Goal: Task Accomplishment & Management: Complete application form

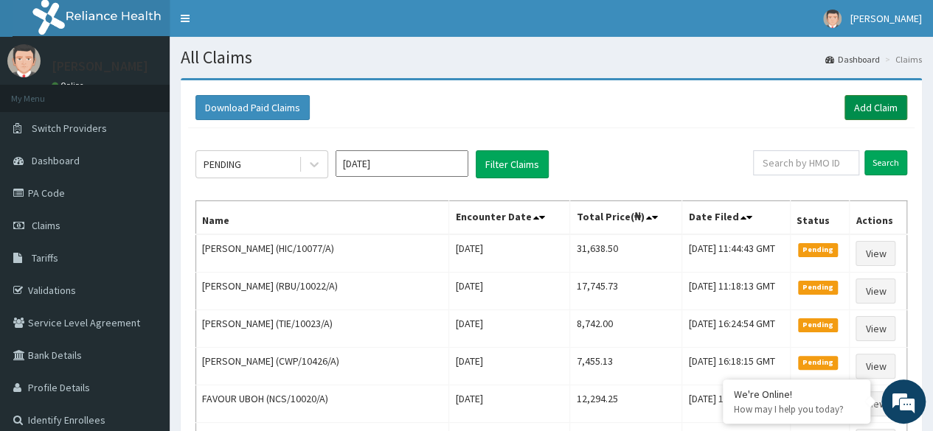
click at [855, 111] on link "Add Claim" at bounding box center [875, 107] width 63 height 25
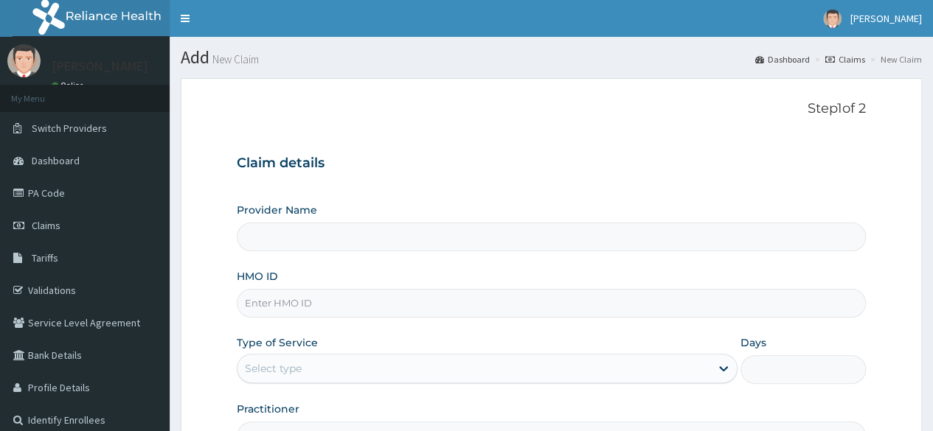
type input "Reliance Family Clinics (RFC) - Ajah"
click at [375, 308] on input "HMO ID" at bounding box center [551, 303] width 629 height 29
paste input "FMD/10012/E"
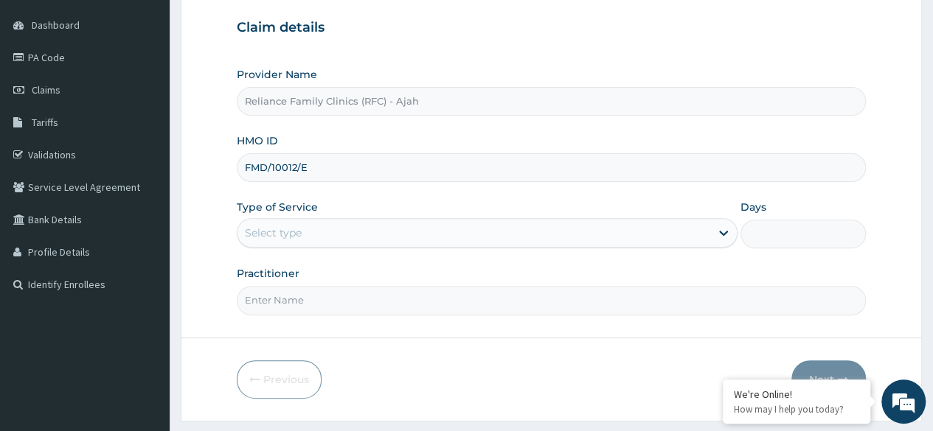
scroll to position [171, 0]
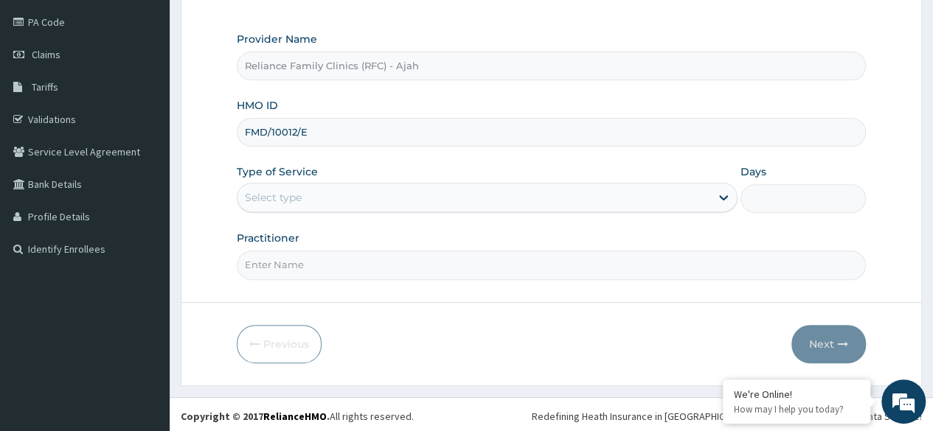
type input "FMD/10012/E"
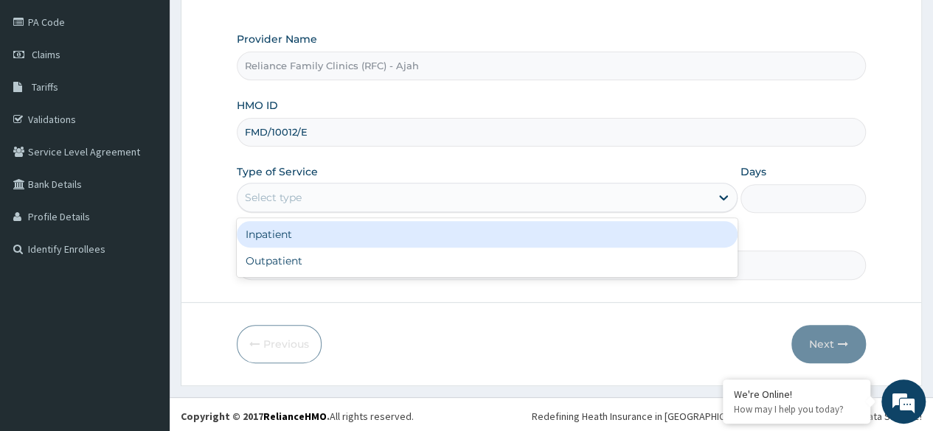
click at [332, 267] on div "Outpatient" at bounding box center [487, 261] width 501 height 27
type input "1"
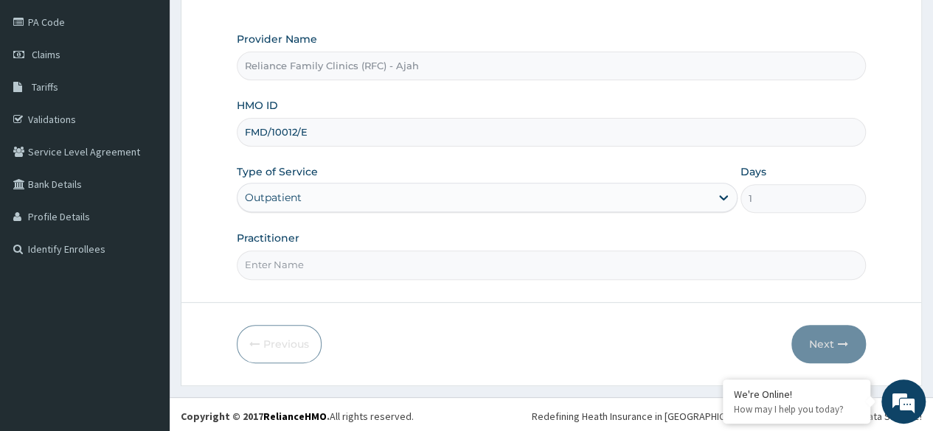
click at [360, 268] on input "Practitioner" at bounding box center [551, 265] width 629 height 29
type input "DR. LOCUM"
click at [854, 341] on button "Next" at bounding box center [828, 344] width 74 height 38
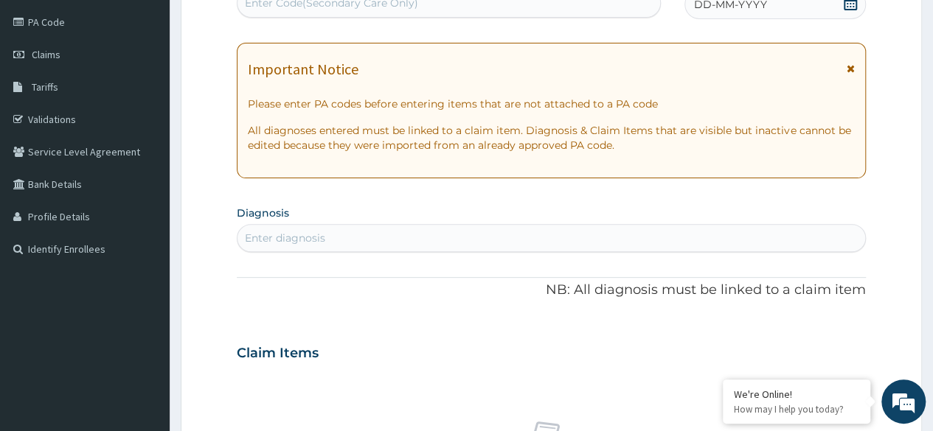
click at [831, 10] on div "DD-MM-YYYY" at bounding box center [774, 4] width 181 height 29
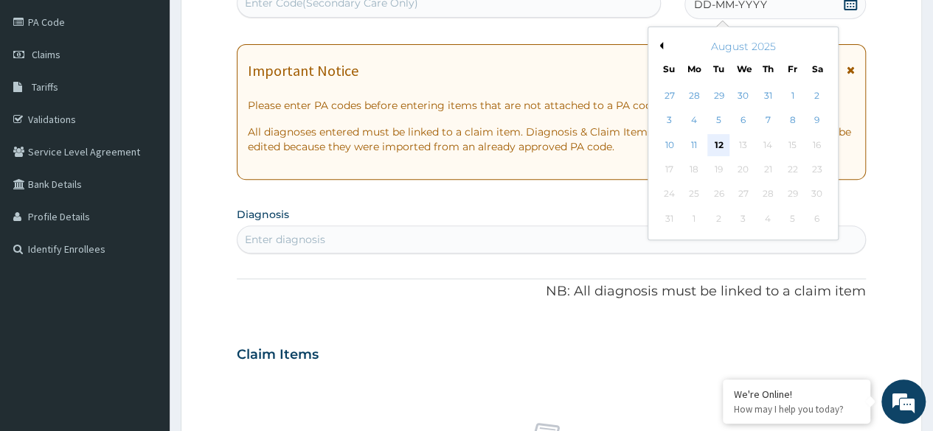
click at [720, 142] on div "12" at bounding box center [718, 145] width 22 height 22
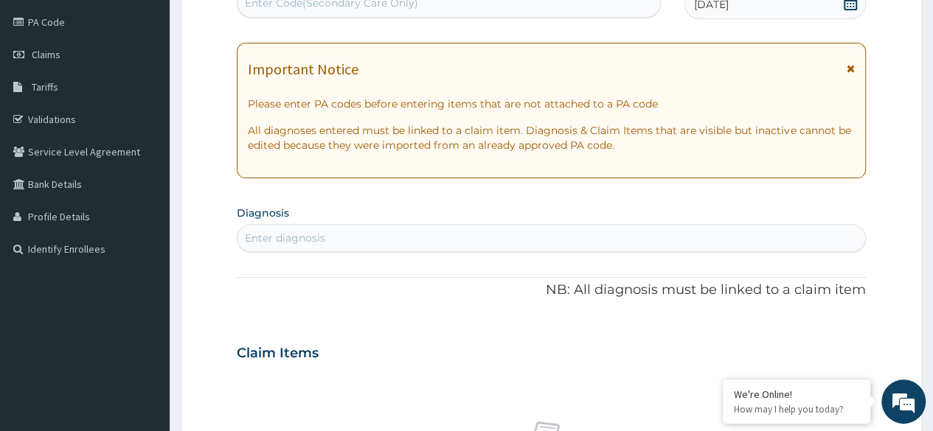
click at [299, 241] on div "Enter diagnosis" at bounding box center [285, 238] width 80 height 15
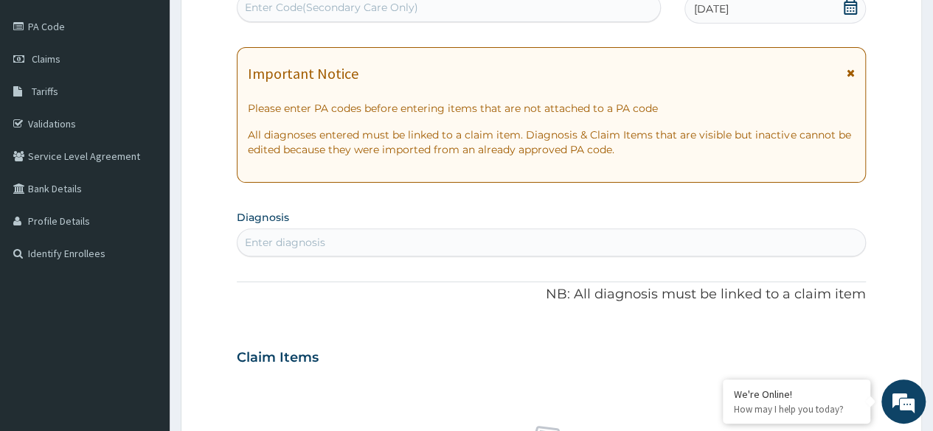
click at [388, 5] on div "Enter Code(Secondary Care Only)" at bounding box center [331, 7] width 173 height 15
click at [447, 10] on div "Enter Code(Secondary Care Only)" at bounding box center [448, 8] width 422 height 24
paste input "PA/EE374C"
type input "PA/EE374C"
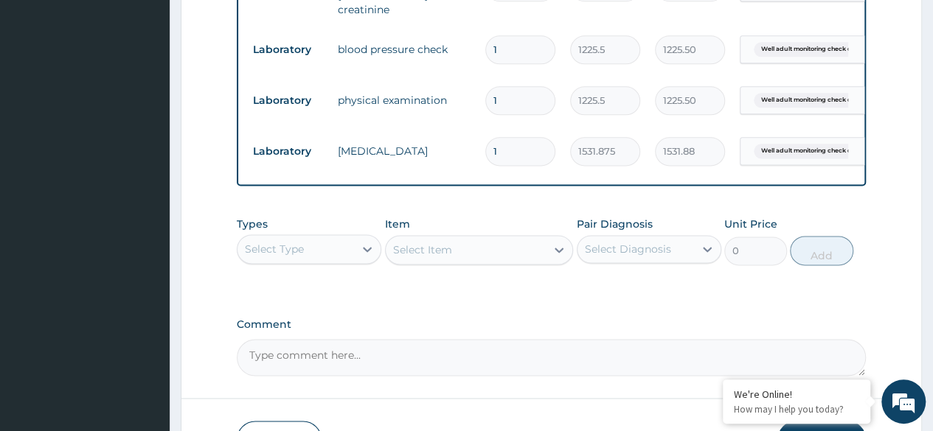
scroll to position [987, 0]
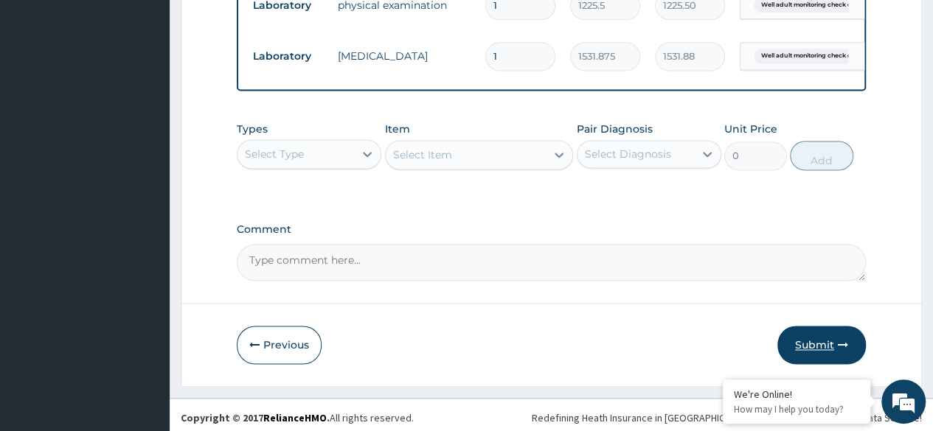
click at [826, 348] on button "Submit" at bounding box center [821, 345] width 88 height 38
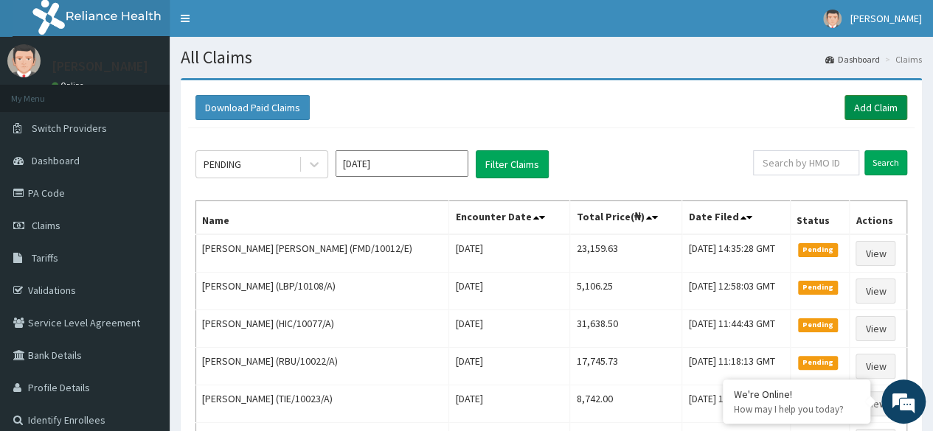
click at [885, 105] on link "Add Claim" at bounding box center [875, 107] width 63 height 25
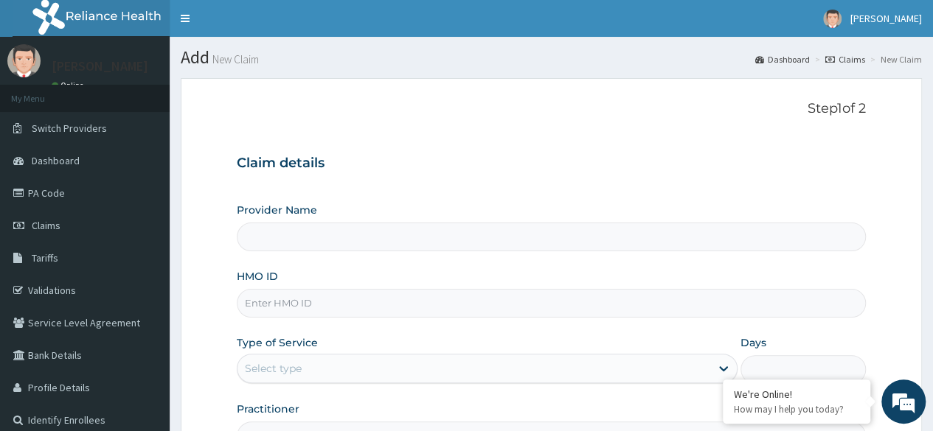
click at [271, 300] on input "HMO ID" at bounding box center [551, 303] width 629 height 29
type input "Reliance Family Clinics (RFC) - Ajah"
paste input "FMD/10012/B"
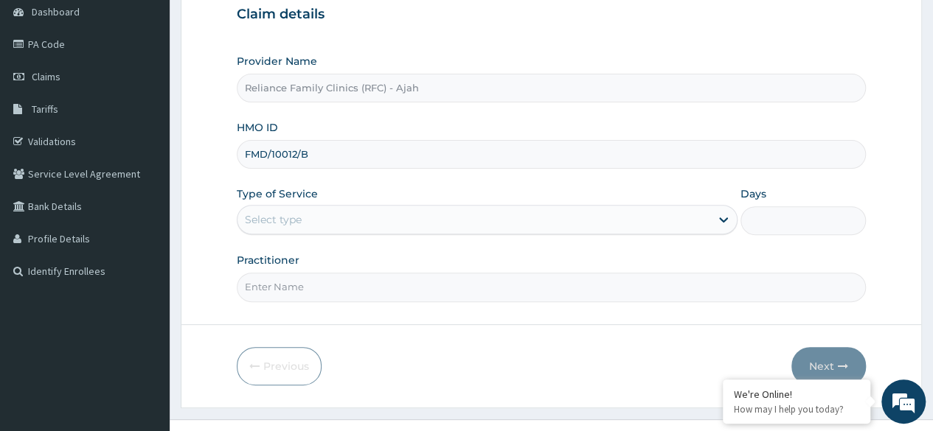
scroll to position [171, 0]
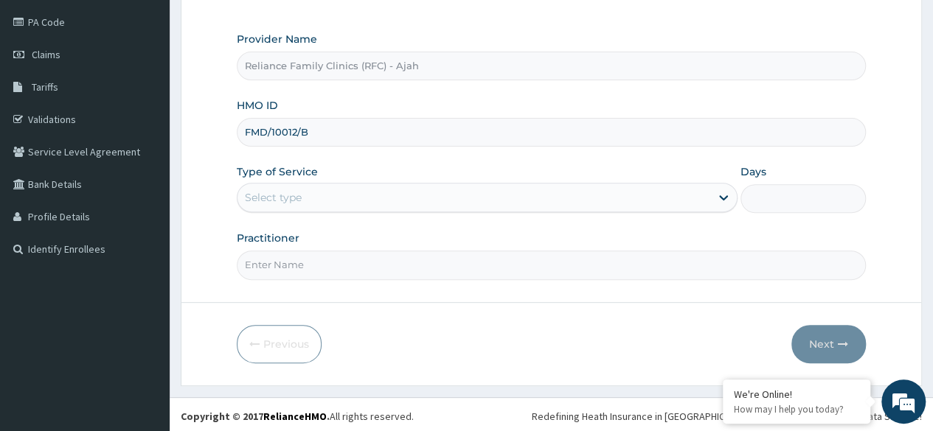
type input "FMD/10012/B"
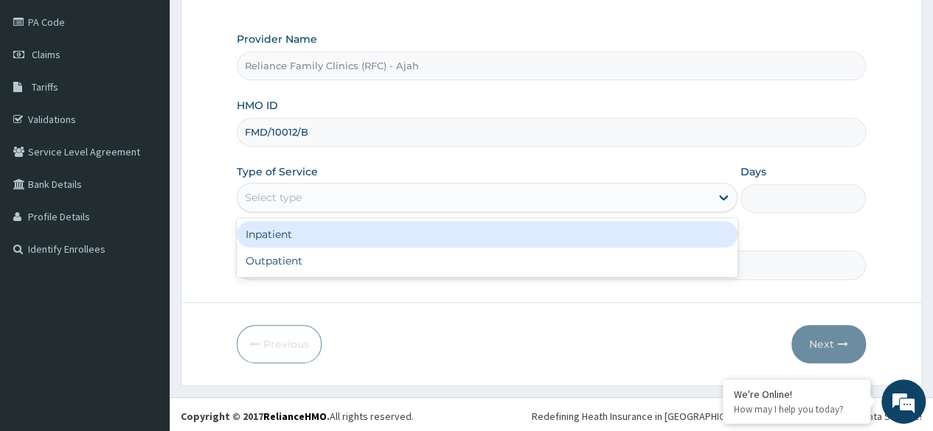
click at [349, 267] on div "Outpatient" at bounding box center [487, 261] width 501 height 27
type input "1"
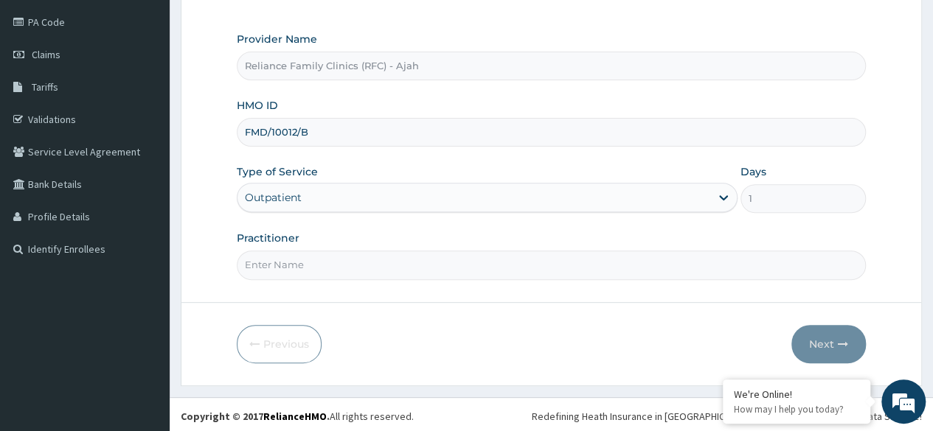
click at [428, 267] on input "Practitioner" at bounding box center [551, 265] width 629 height 29
type input "O"
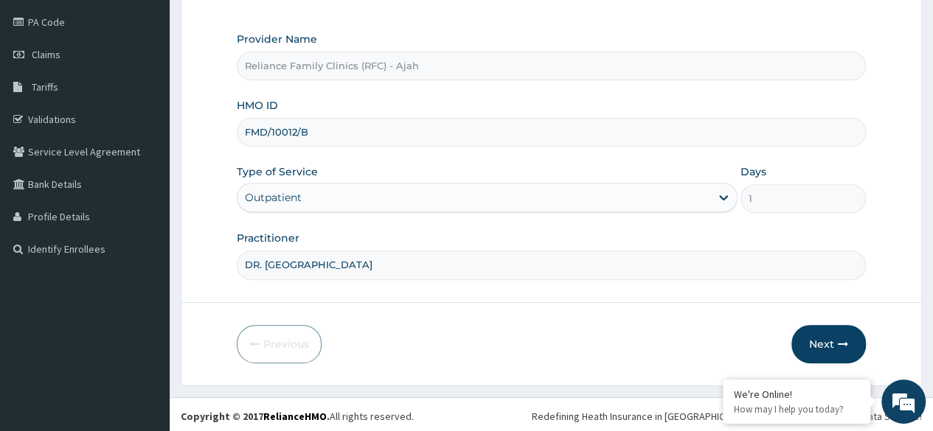
type input "DR. LOCUM"
click at [847, 340] on icon "button" at bounding box center [843, 344] width 10 height 10
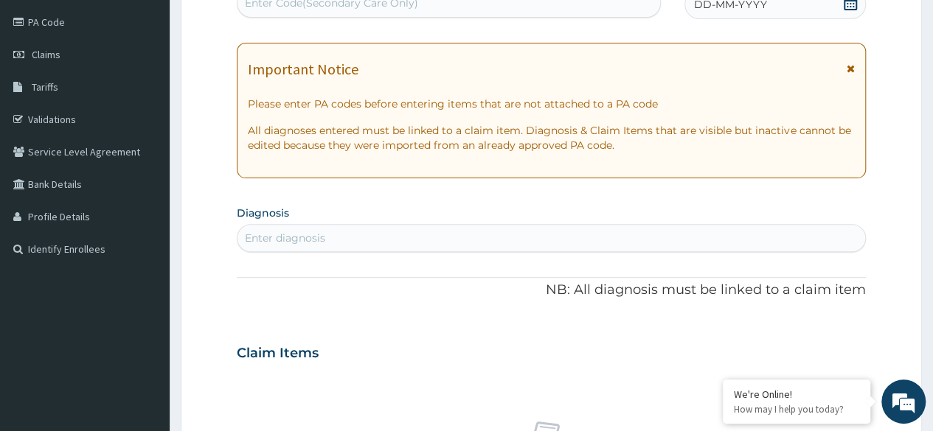
click at [761, 13] on div "DD-MM-YYYY" at bounding box center [774, 4] width 181 height 29
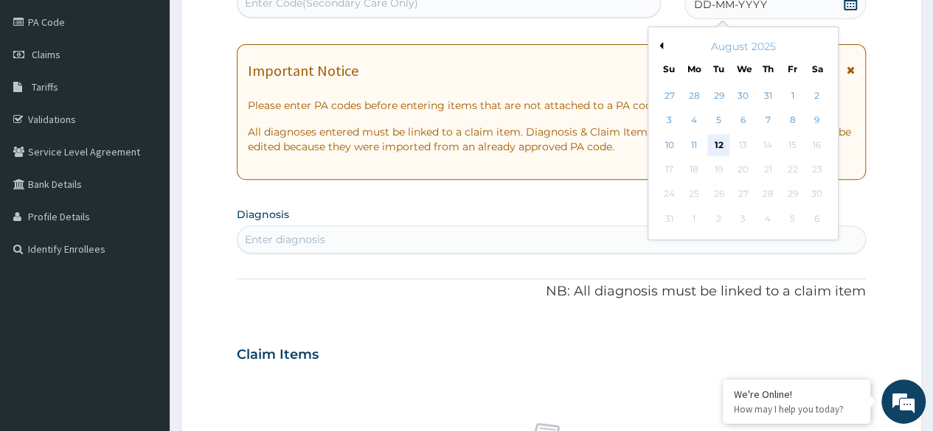
click at [720, 138] on div "12" at bounding box center [718, 145] width 22 height 22
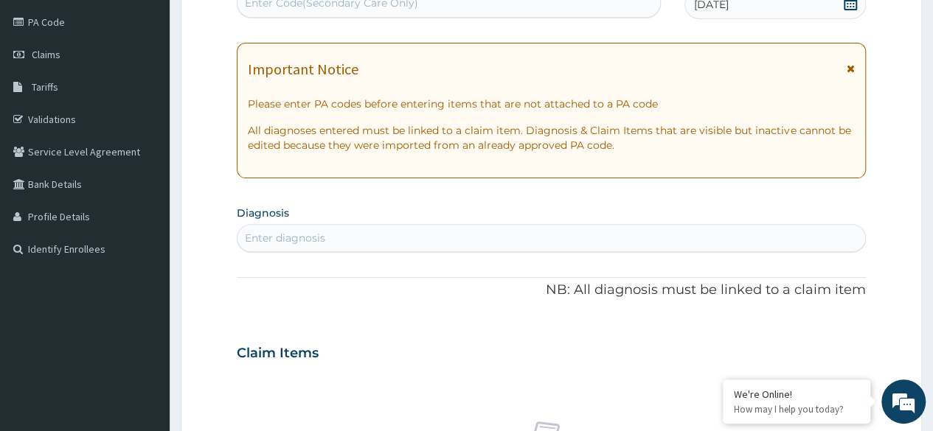
scroll to position [167, 0]
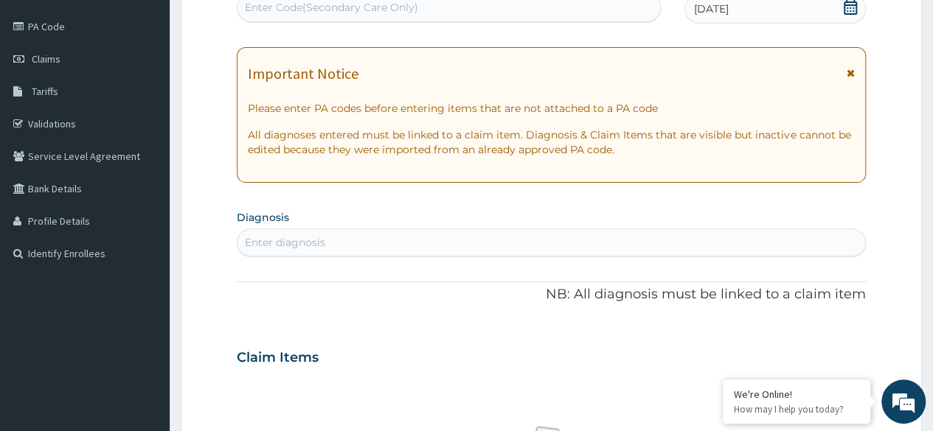
click at [363, 4] on div "Enter Code(Secondary Care Only)" at bounding box center [331, 7] width 173 height 15
paste input "PA/3B2A79"
type input "PA/3B2A79"
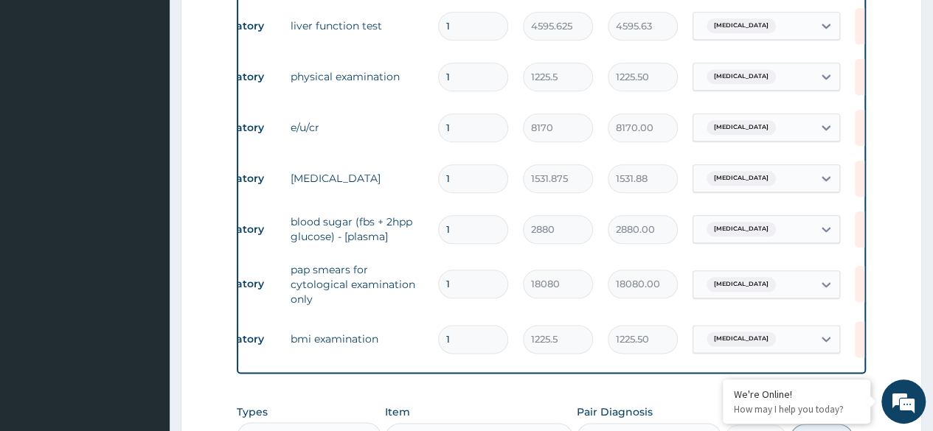
scroll to position [0, 62]
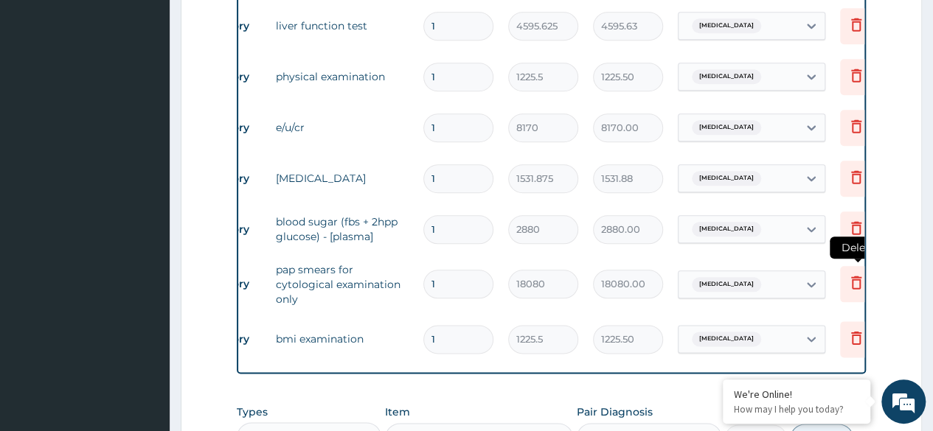
click at [846, 284] on icon at bounding box center [856, 284] width 32 height 36
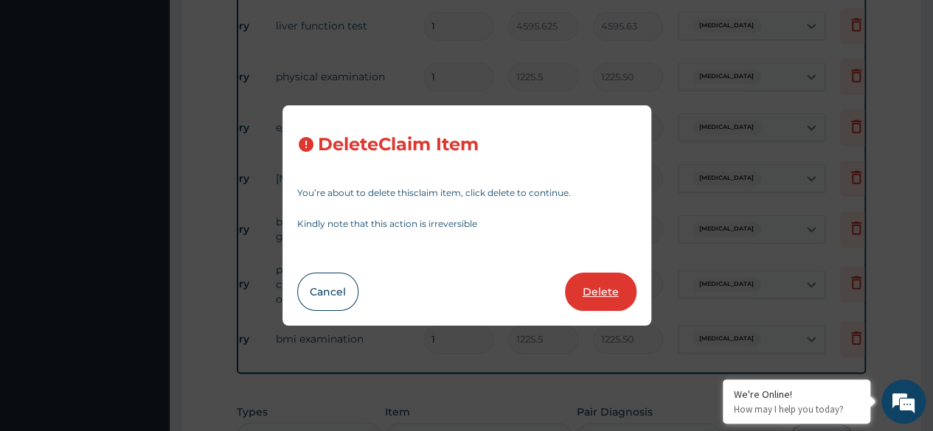
click at [613, 289] on button "Delete" at bounding box center [601, 292] width 72 height 38
type input "1225.5"
type input "1225.50"
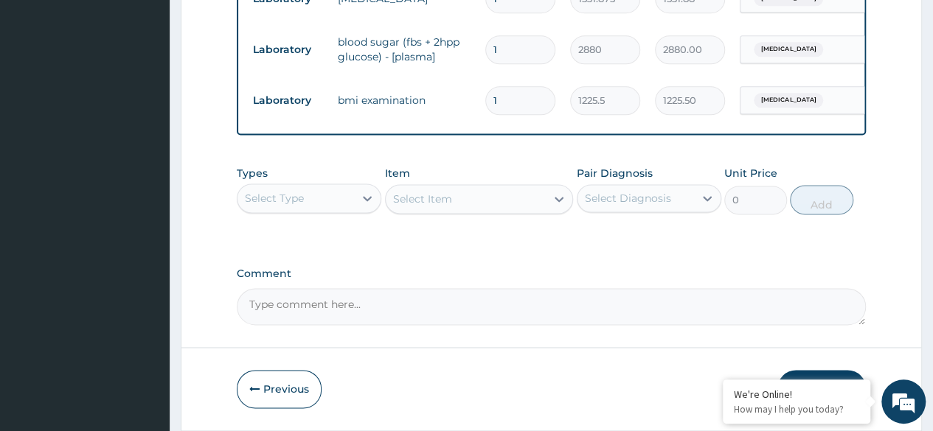
scroll to position [979, 0]
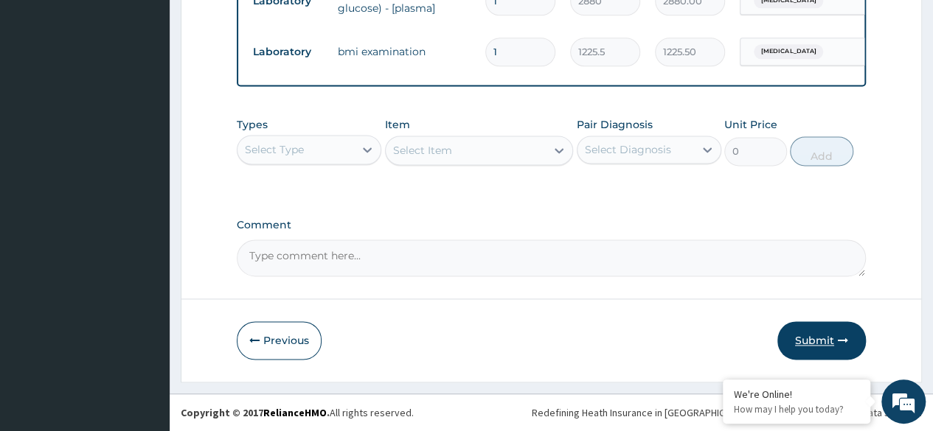
click at [832, 345] on button "Submit" at bounding box center [821, 340] width 88 height 38
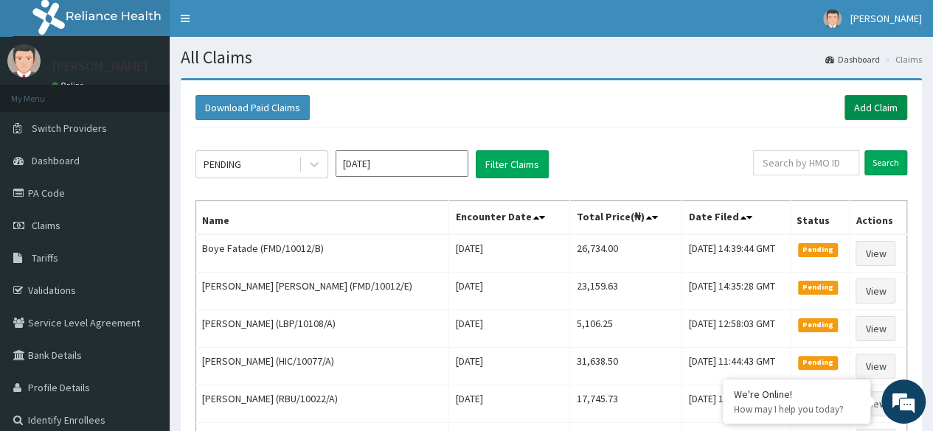
click at [879, 100] on link "Add Claim" at bounding box center [875, 107] width 63 height 25
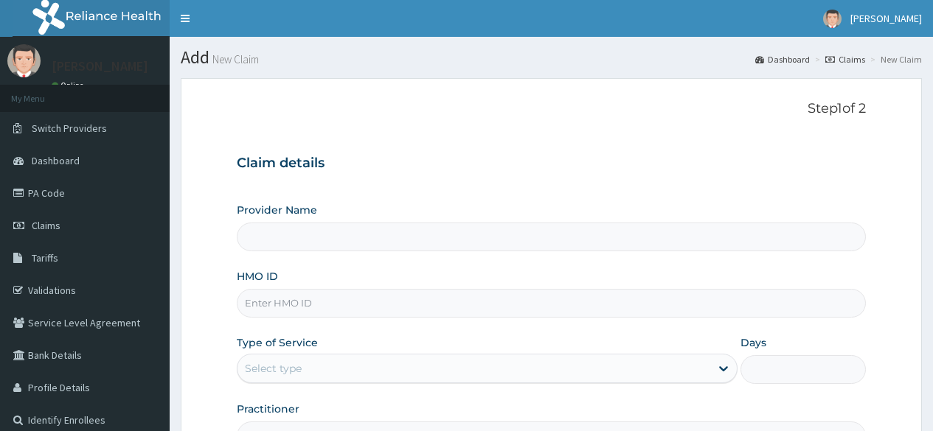
type input "FMD/10012/C"
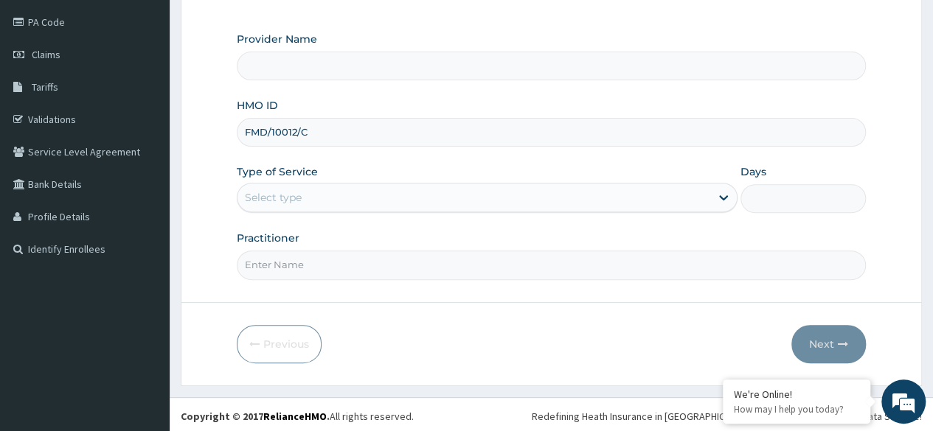
type input "Reliance Family Clinics (RFC) - Ajah"
type input "FMD/10012/C"
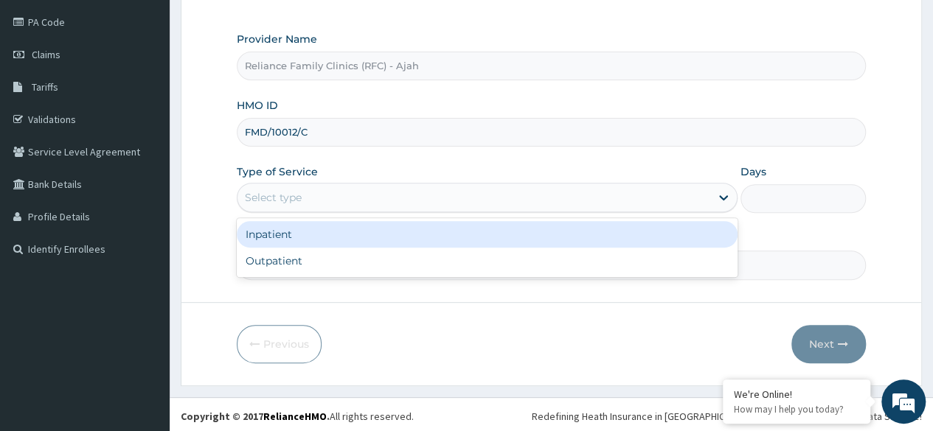
click at [363, 255] on div "Outpatient" at bounding box center [487, 261] width 501 height 27
type input "1"
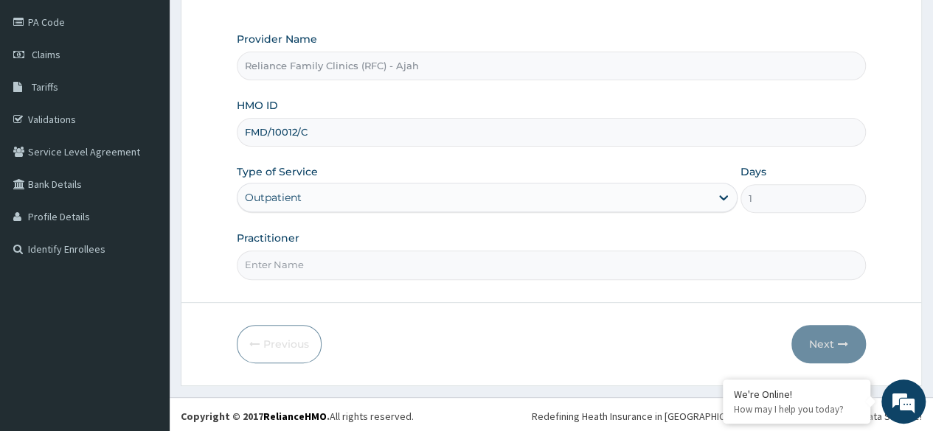
click at [424, 264] on input "Practitioner" at bounding box center [551, 265] width 629 height 29
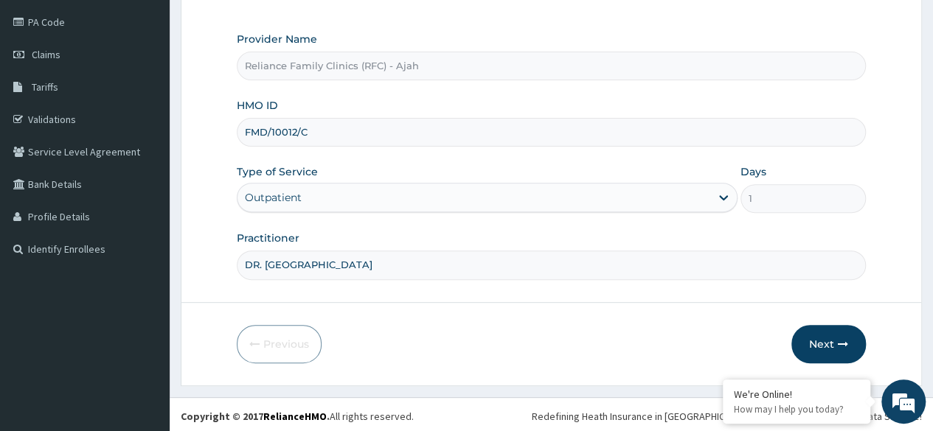
type input "DR. LOCUM"
click at [838, 339] on icon "button" at bounding box center [843, 344] width 10 height 10
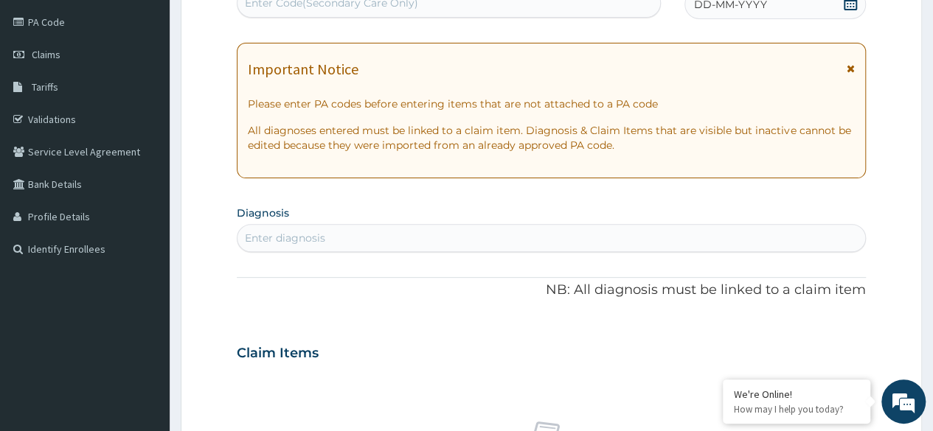
click at [720, 8] on span "DD-MM-YYYY" at bounding box center [730, 4] width 73 height 15
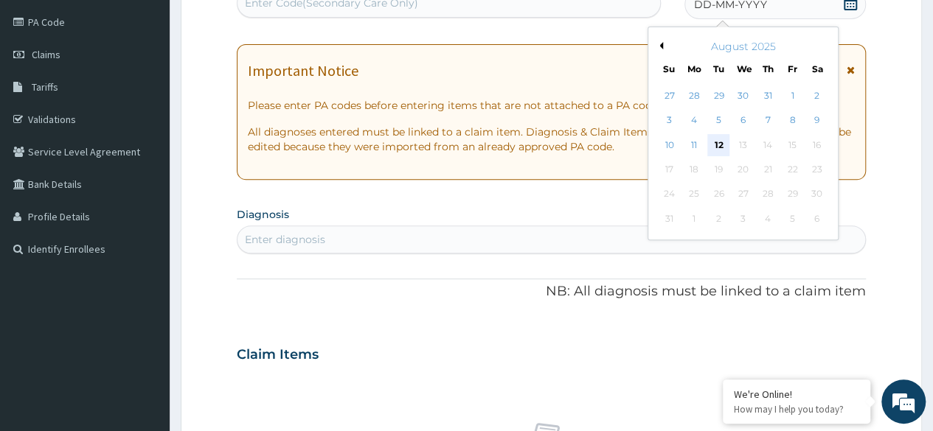
scroll to position [0, 0]
click at [714, 144] on div "12" at bounding box center [718, 145] width 22 height 22
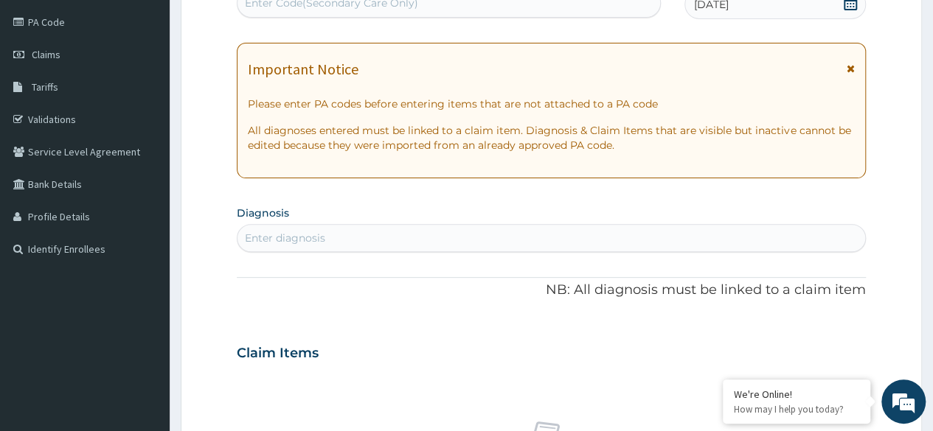
scroll to position [167, 0]
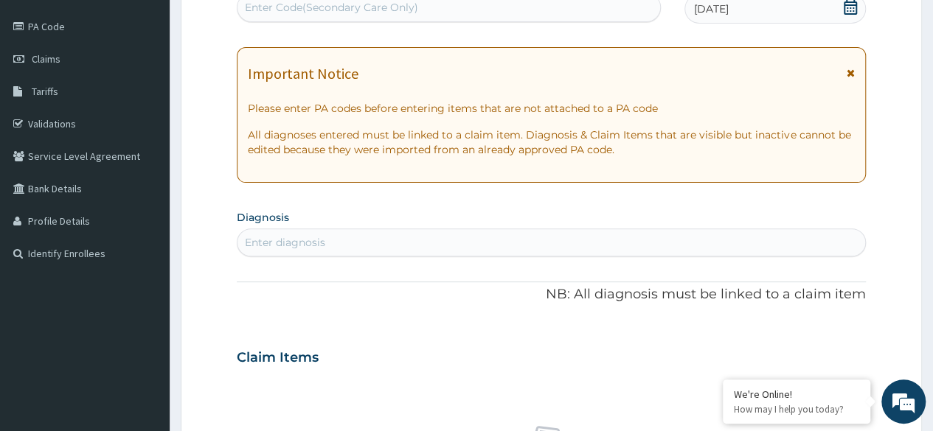
click at [475, 7] on div "Enter Code(Secondary Care Only)" at bounding box center [448, 8] width 422 height 24
paste input "PA/05777E"
type input "PA/05777E"
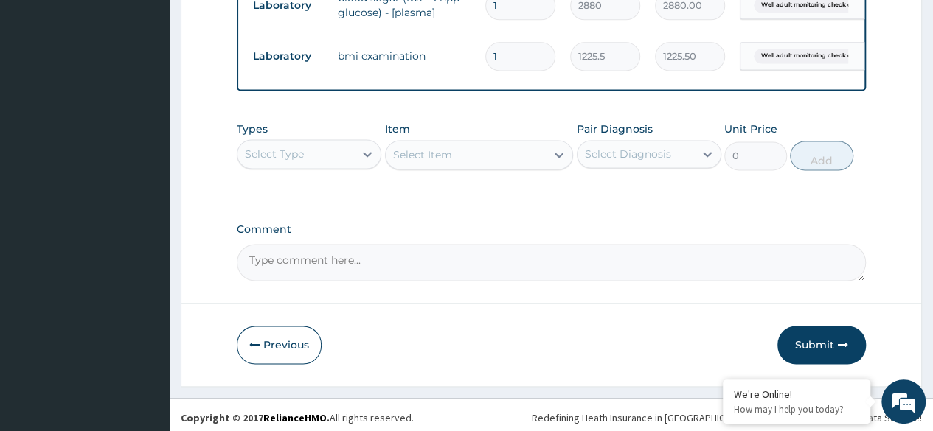
scroll to position [986, 0]
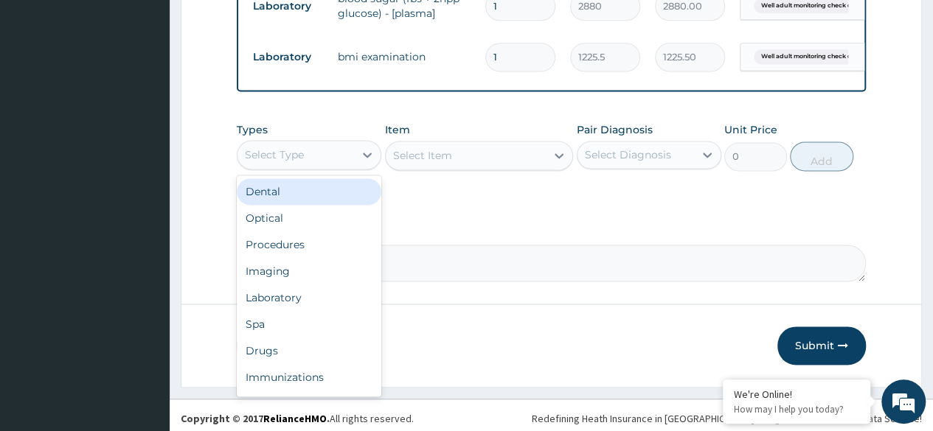
click at [305, 293] on div "Laboratory" at bounding box center [309, 298] width 144 height 27
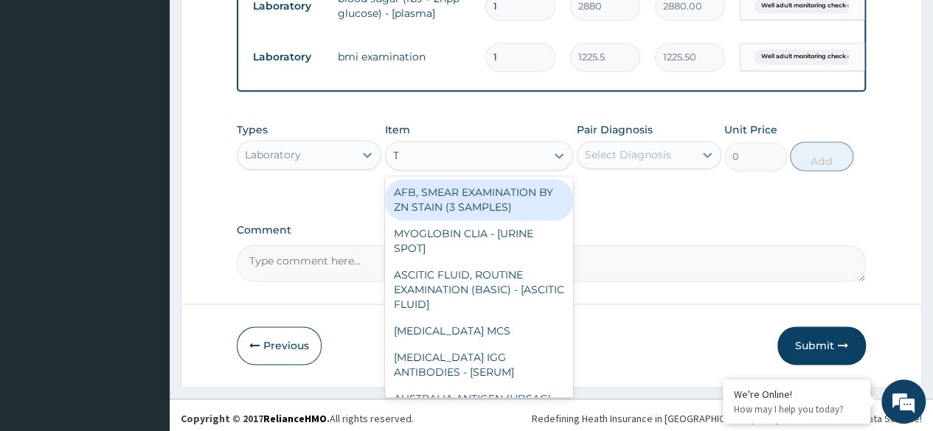
type input "T3"
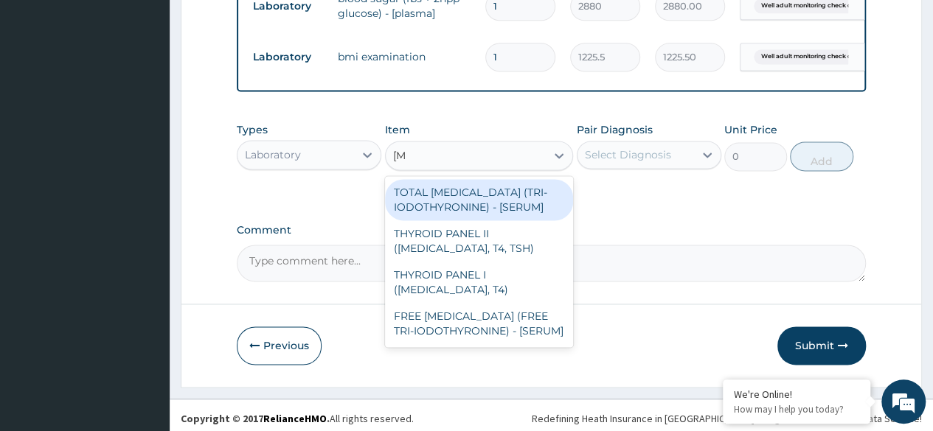
click at [518, 196] on div "TOTAL T3 (TRI-IODOTHYRONINE) - [SERUM]" at bounding box center [479, 199] width 189 height 41
type input "1531.875"
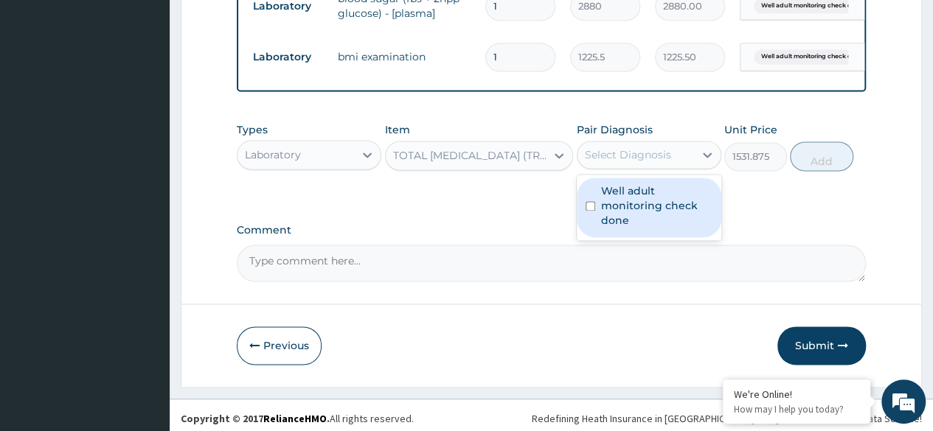
click at [671, 208] on label "Well adult monitoring check done" at bounding box center [656, 206] width 111 height 44
checkbox input "true"
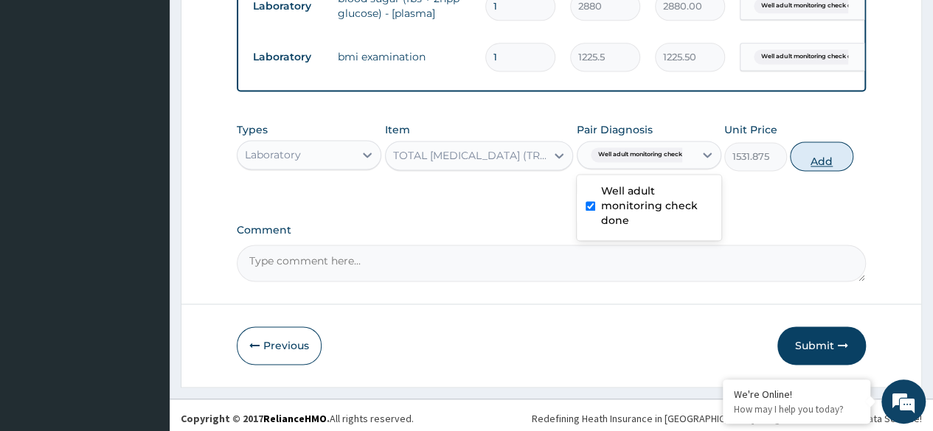
click at [819, 159] on button "Add" at bounding box center [821, 156] width 63 height 29
type input "0"
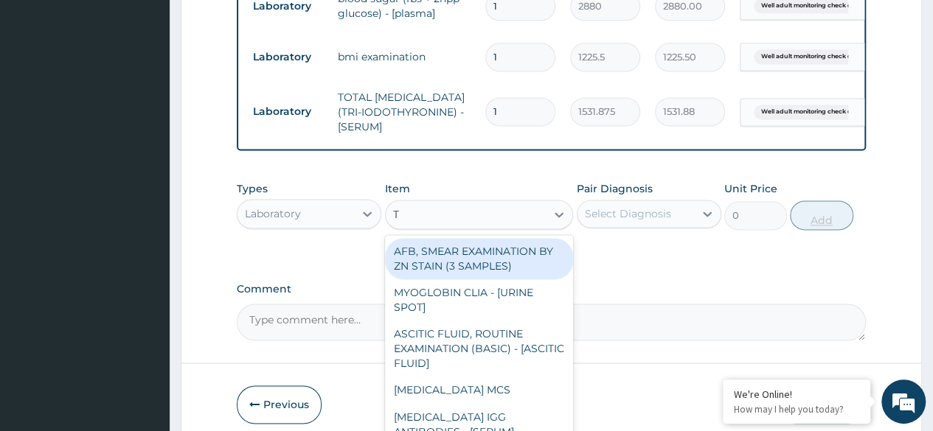
type input "T4"
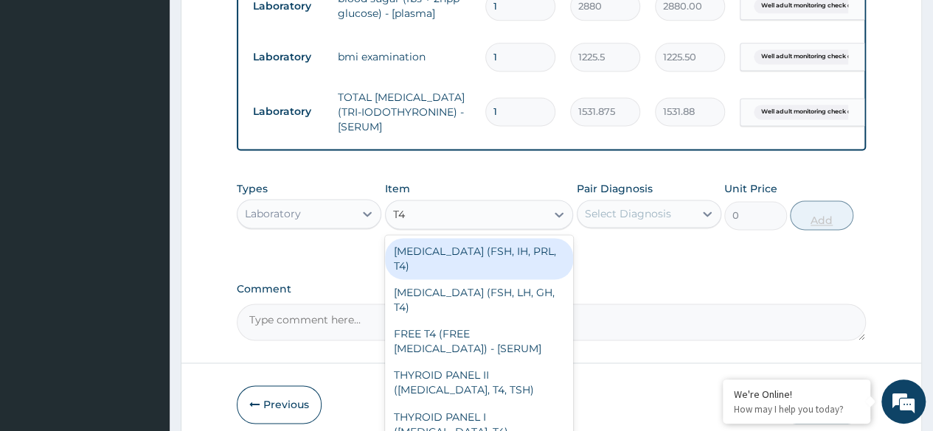
scroll to position [3, 0]
type input "1531.875"
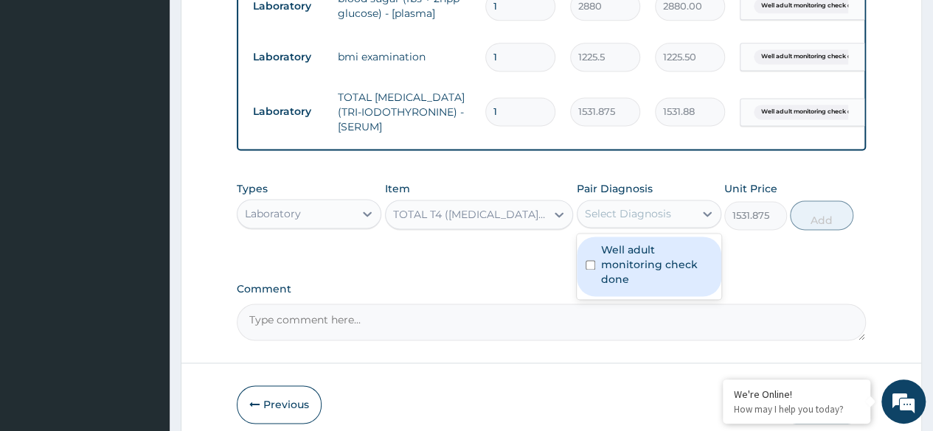
click at [660, 268] on label "Well adult monitoring check done" at bounding box center [656, 265] width 111 height 44
checkbox input "true"
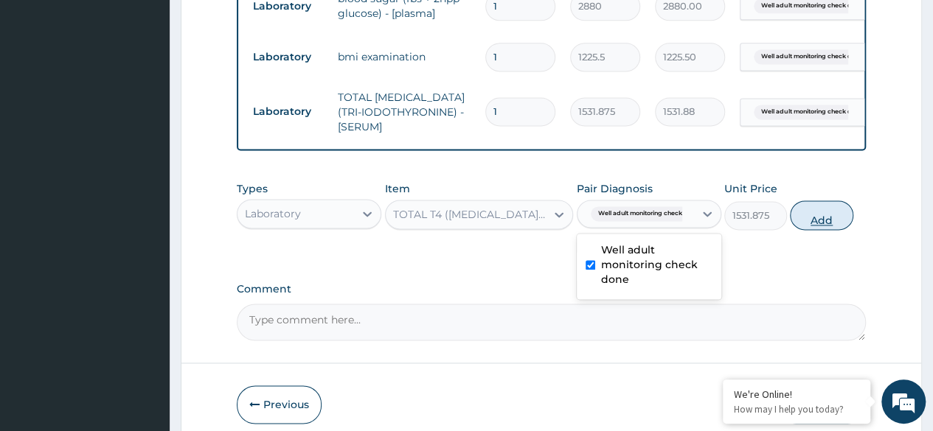
click at [815, 216] on button "Add" at bounding box center [821, 215] width 63 height 29
type input "0"
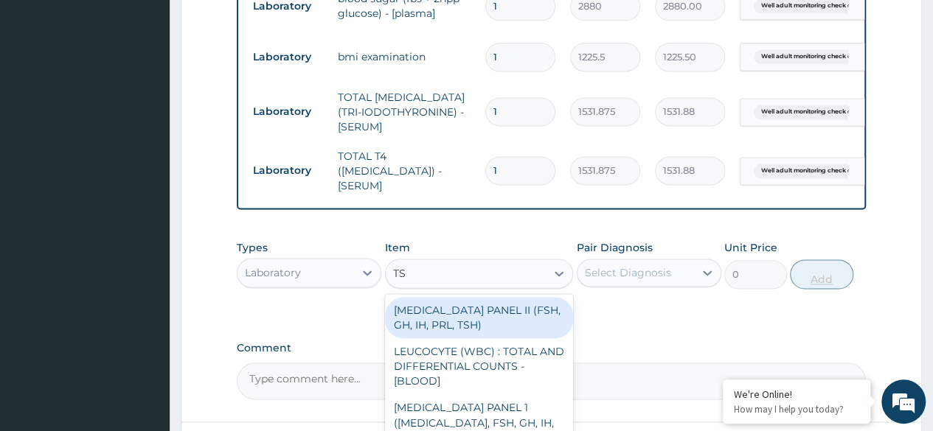
type input "TSH"
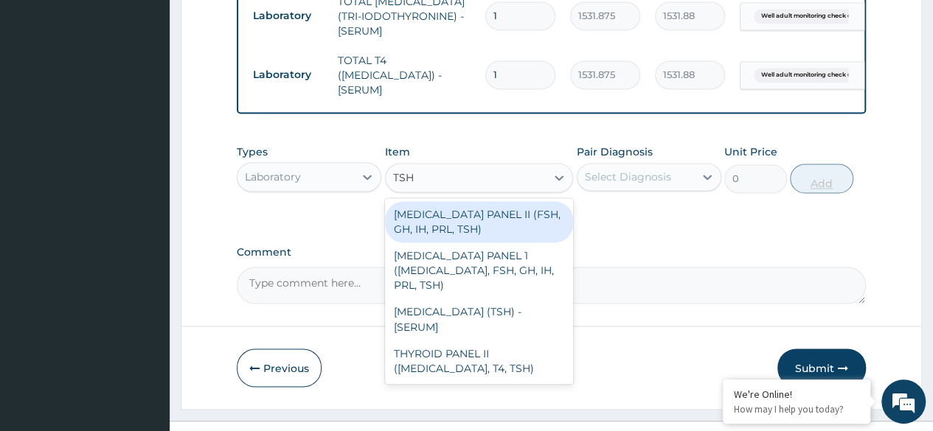
scroll to position [1097, 0]
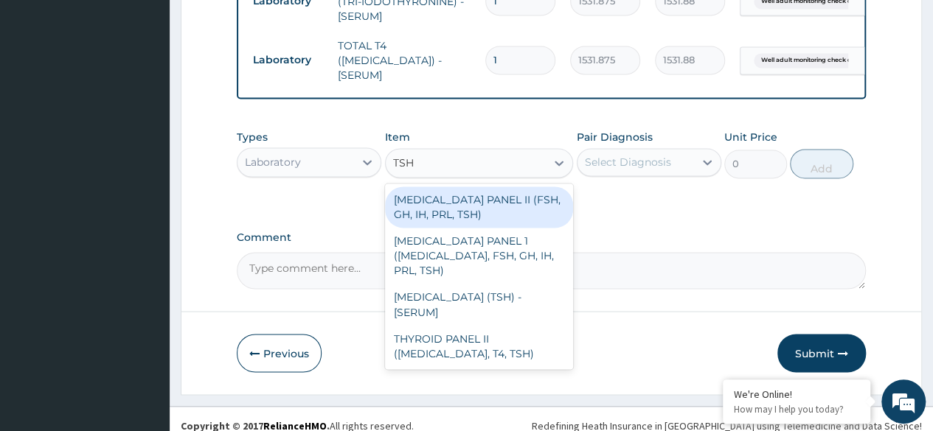
click at [506, 284] on div "THYROID STIMULATING HORMONE (TSH) - [SERUM]" at bounding box center [479, 304] width 189 height 41
type input "2553.125"
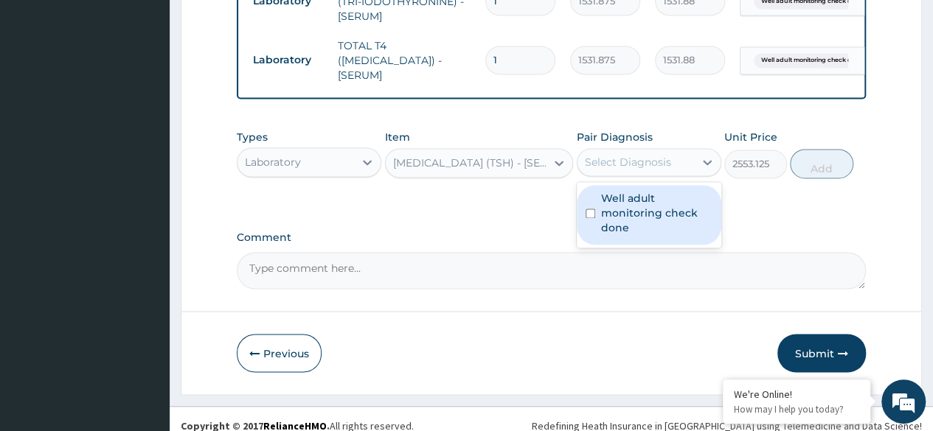
click at [649, 196] on label "Well adult monitoring check done" at bounding box center [656, 213] width 111 height 44
checkbox input "true"
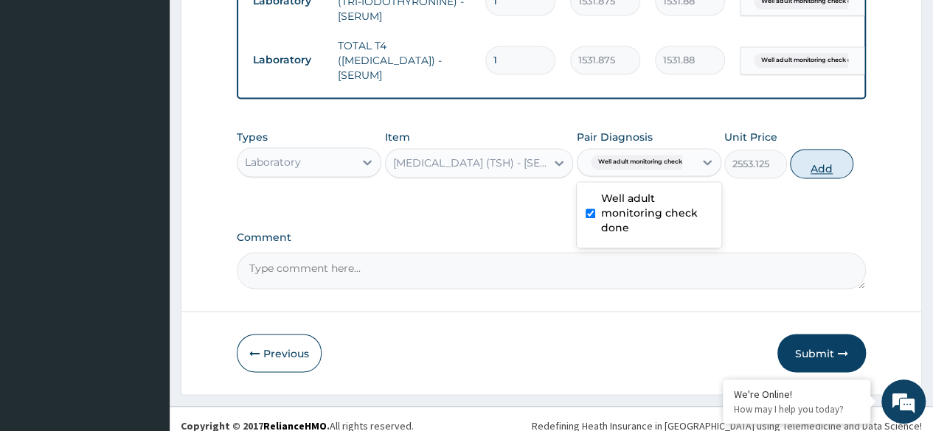
click at [833, 161] on button "Add" at bounding box center [821, 163] width 63 height 29
type input "0"
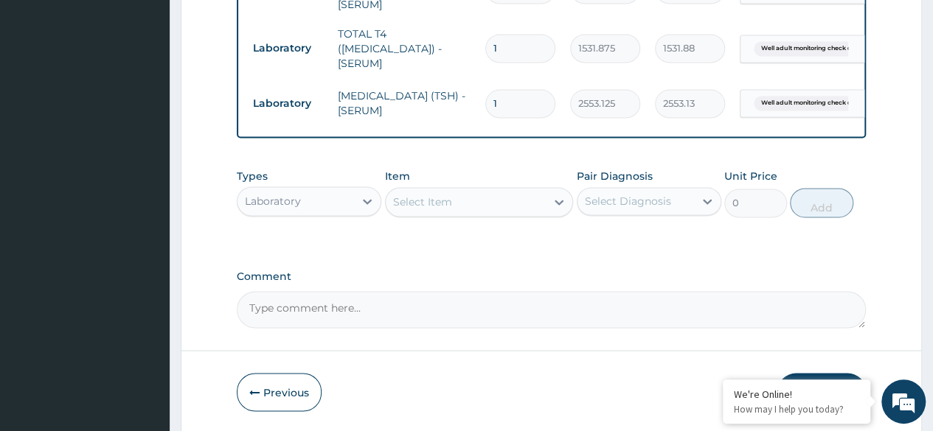
scroll to position [1156, 0]
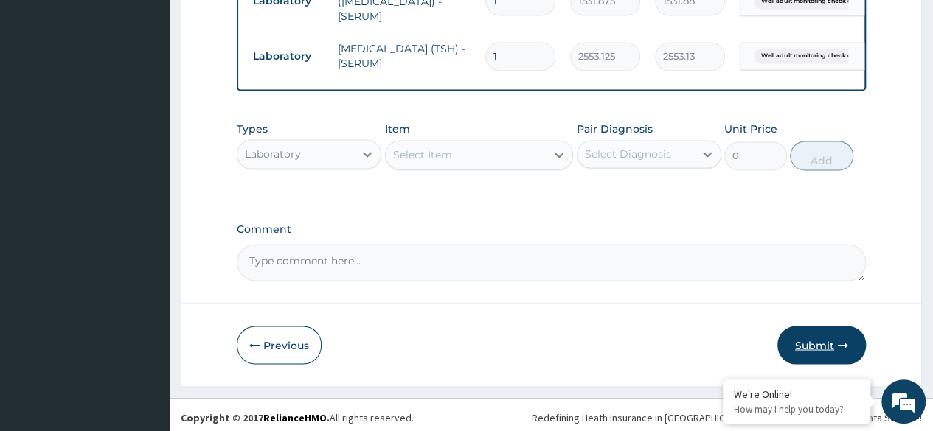
click at [851, 339] on button "Submit" at bounding box center [821, 345] width 88 height 38
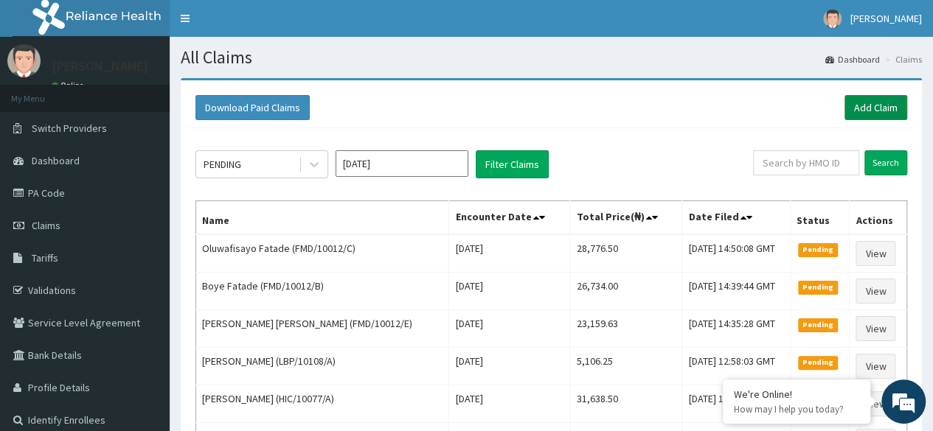
click at [878, 108] on link "Add Claim" at bounding box center [875, 107] width 63 height 25
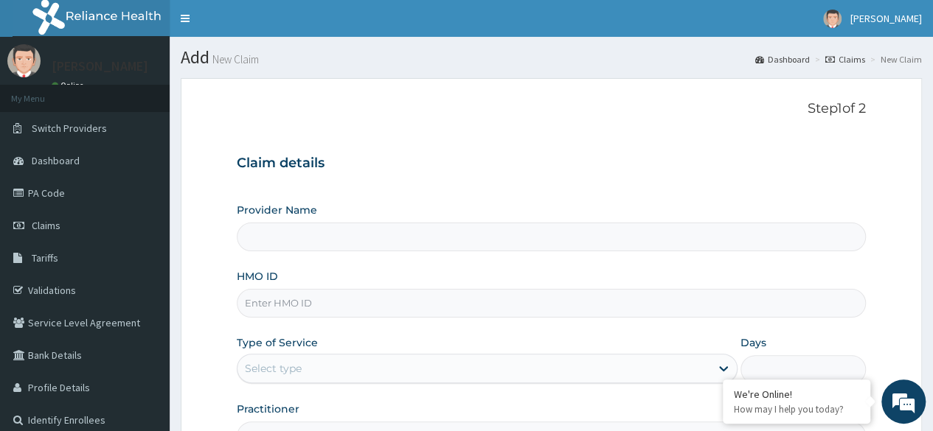
click at [371, 306] on input "HMO ID" at bounding box center [551, 303] width 629 height 29
type input "Reliance Family Clinics (RFC) - Ajah"
paste input "FMD/10012/D"
type input "FMD/10012/D"
drag, startPoint x: 310, startPoint y: 307, endPoint x: 179, endPoint y: 303, distance: 131.3
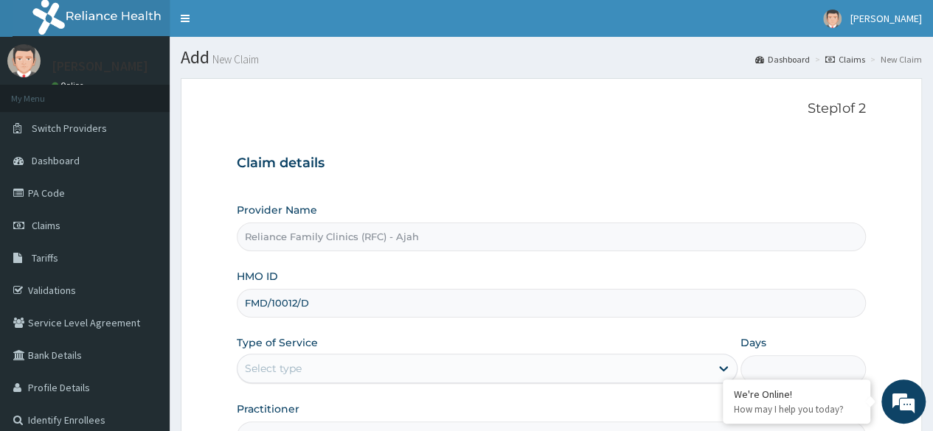
click at [179, 303] on section "Step 1 of 2 Claim details Provider Name Reliance Family Clinics (RFC) - Ajah HM…" at bounding box center [551, 317] width 763 height 501
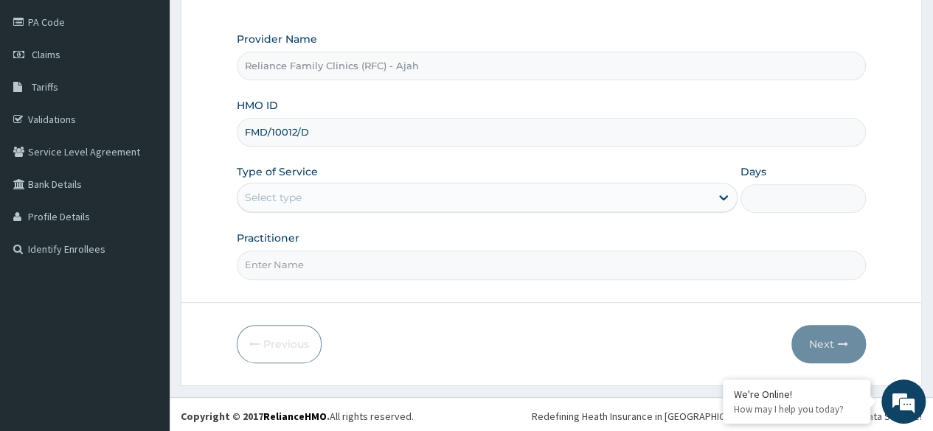
scroll to position [171, 0]
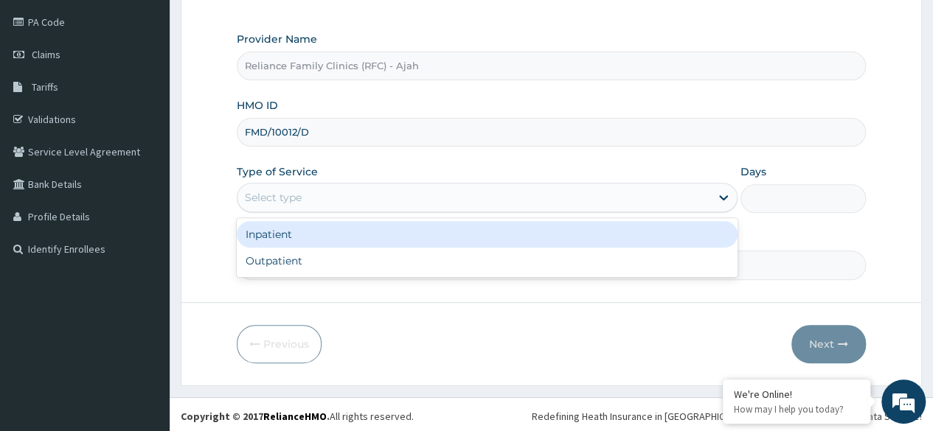
click at [402, 258] on div "Outpatient" at bounding box center [487, 261] width 501 height 27
type input "1"
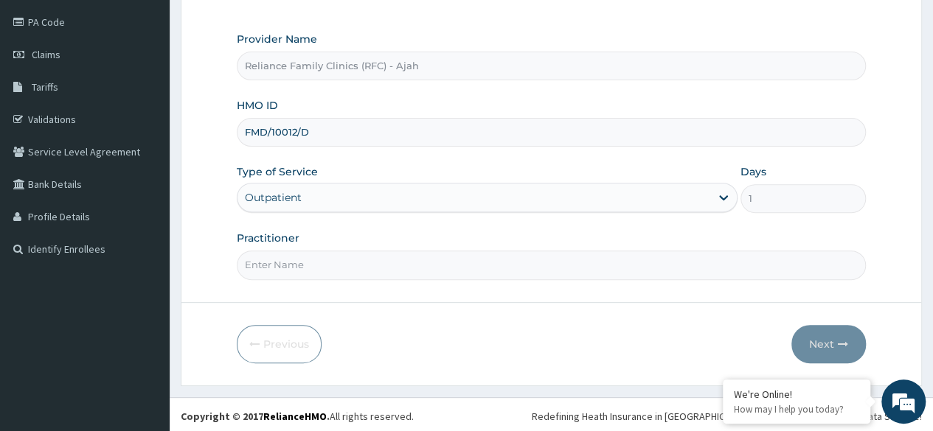
click at [394, 263] on input "Practitioner" at bounding box center [551, 265] width 629 height 29
click at [431, 269] on input "Practitioner" at bounding box center [551, 265] width 629 height 29
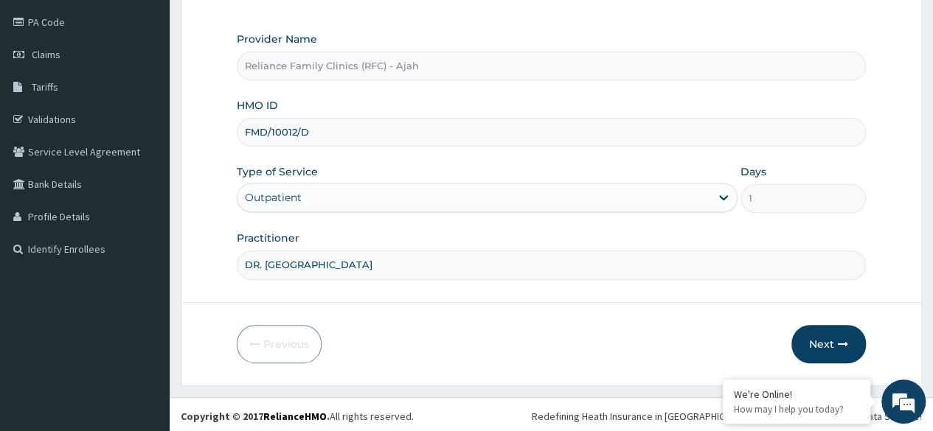
type input "DR. LOCUM"
click at [842, 341] on icon "button" at bounding box center [843, 344] width 10 height 10
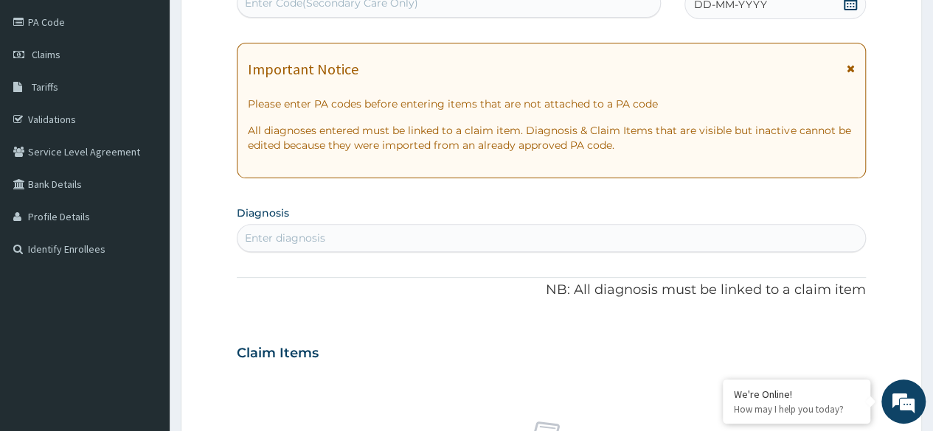
click at [779, 1] on div "DD-MM-YYYY" at bounding box center [774, 4] width 181 height 29
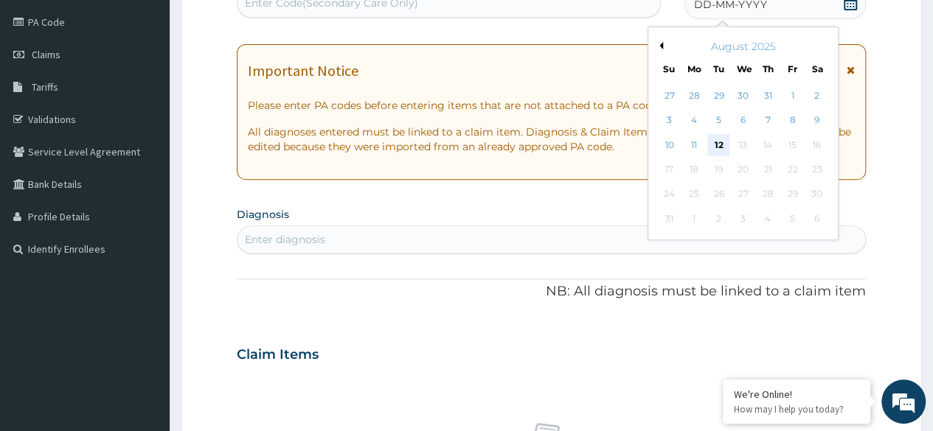
click at [720, 147] on div "12" at bounding box center [718, 145] width 22 height 22
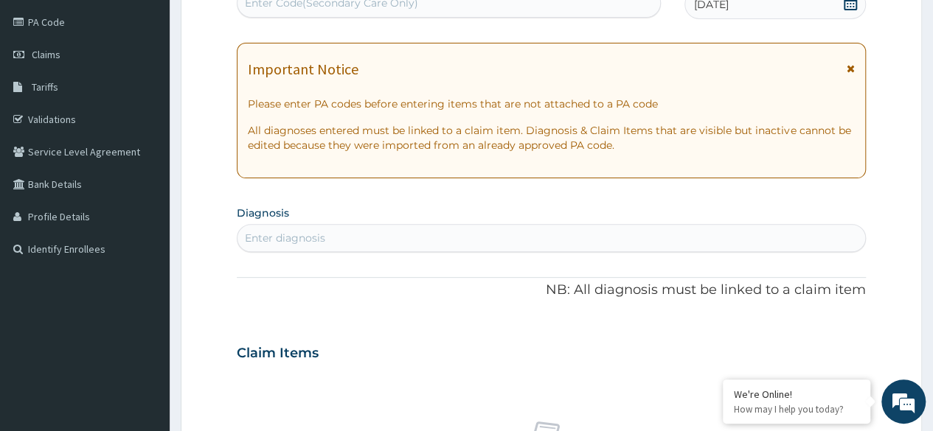
scroll to position [167, 0]
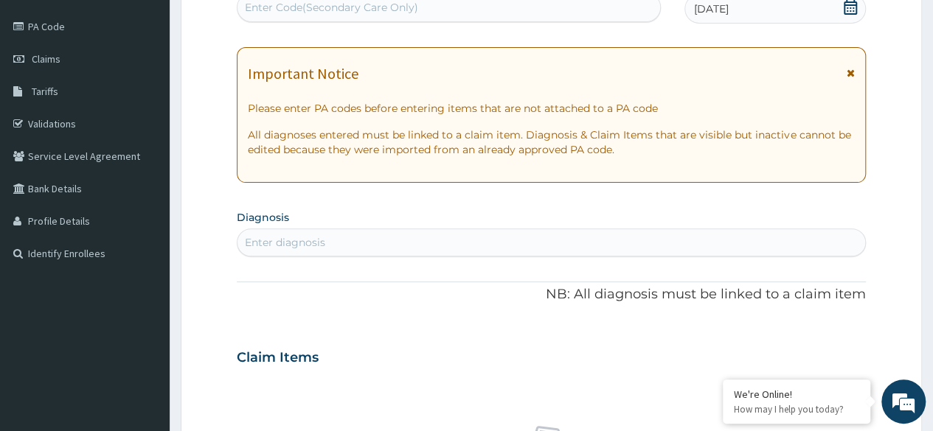
paste input "PA/AB9C8F"
type input "PA/AB9C8F"
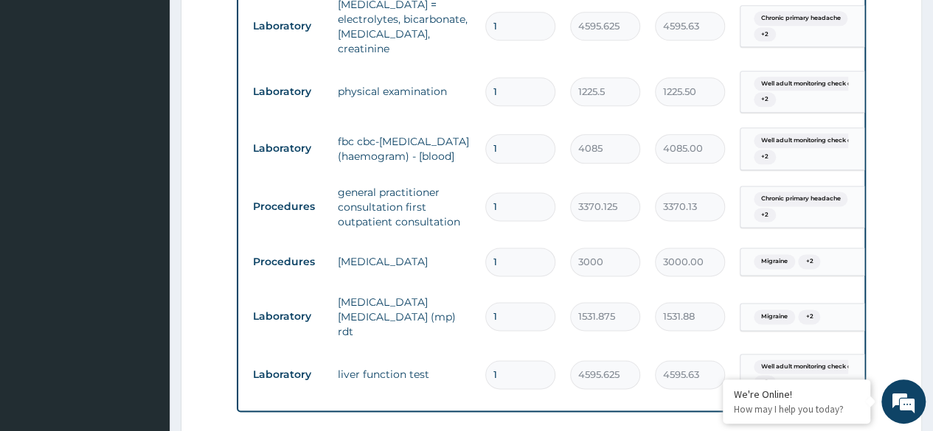
scroll to position [865, 0]
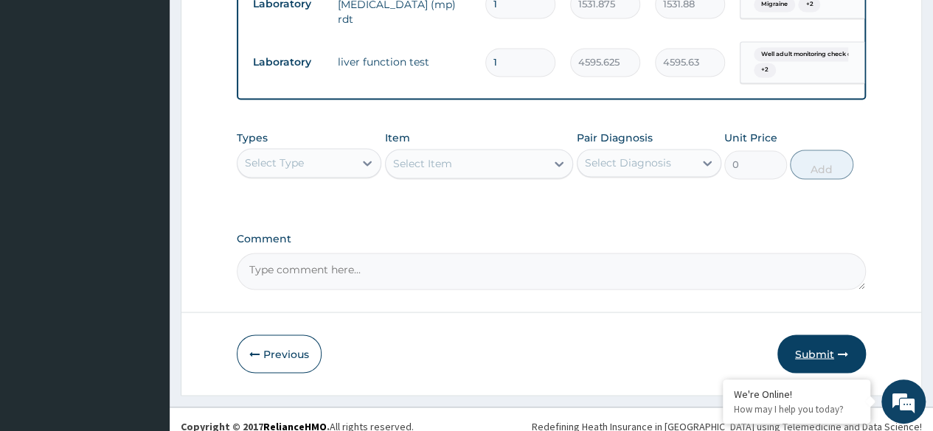
click at [843, 349] on icon "button" at bounding box center [843, 354] width 10 height 10
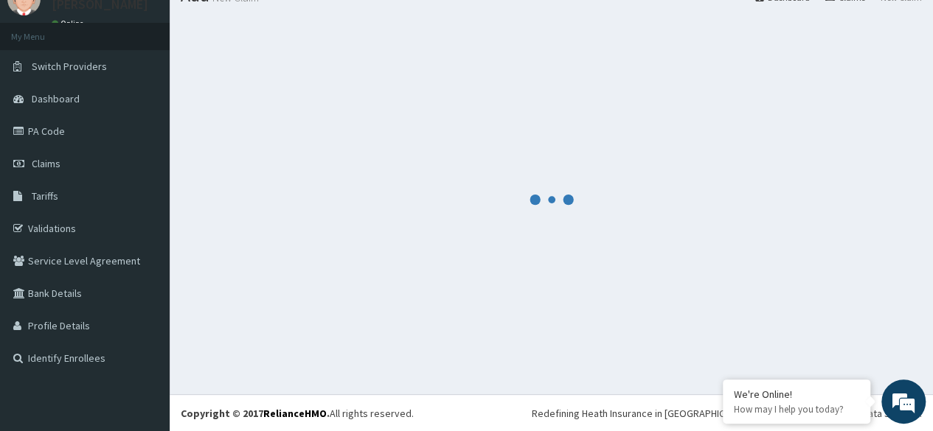
scroll to position [1178, 0]
